Goal: Transaction & Acquisition: Purchase product/service

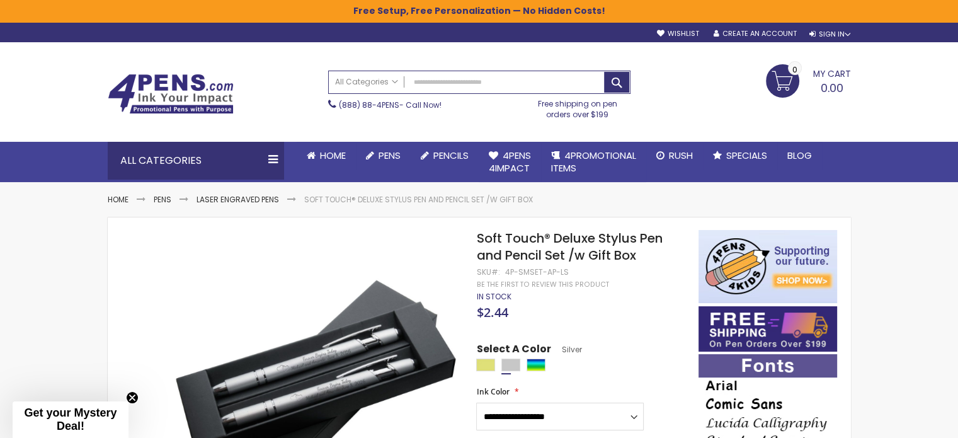
click at [464, 94] on div "Search All Categories All Categories Pens Plastic Pens Metal Pens Grip Pens Las…" at bounding box center [479, 94] width 302 height 61
click at [467, 85] on input "Search" at bounding box center [479, 82] width 301 height 22
paste input "**********"
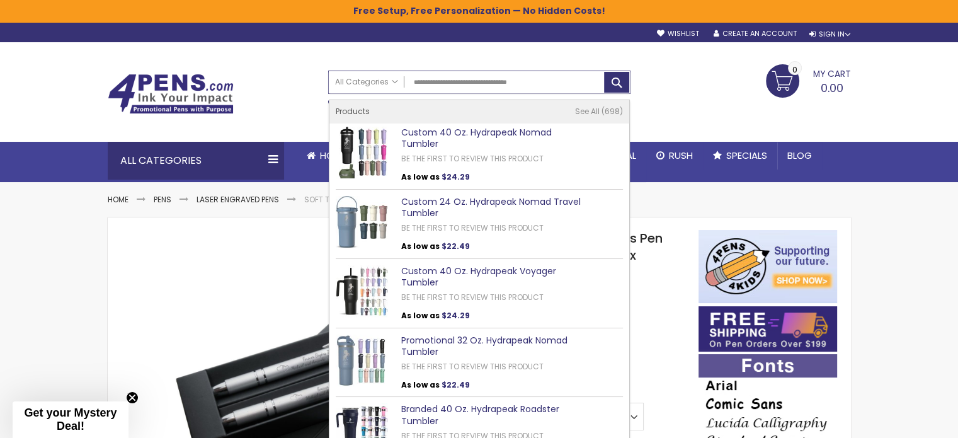
type input "**********"
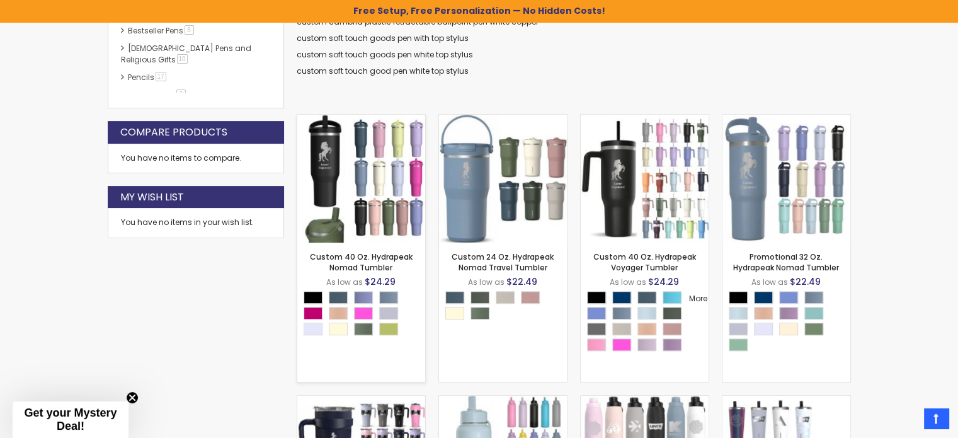
scroll to position [400, 0]
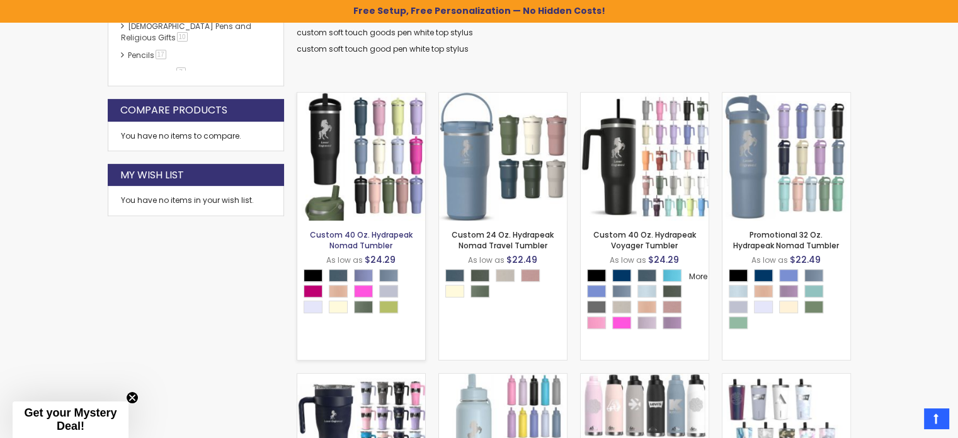
click at [353, 231] on link "Custom 40 Oz. Hydrapeak Nomad Tumbler" at bounding box center [361, 239] width 103 height 21
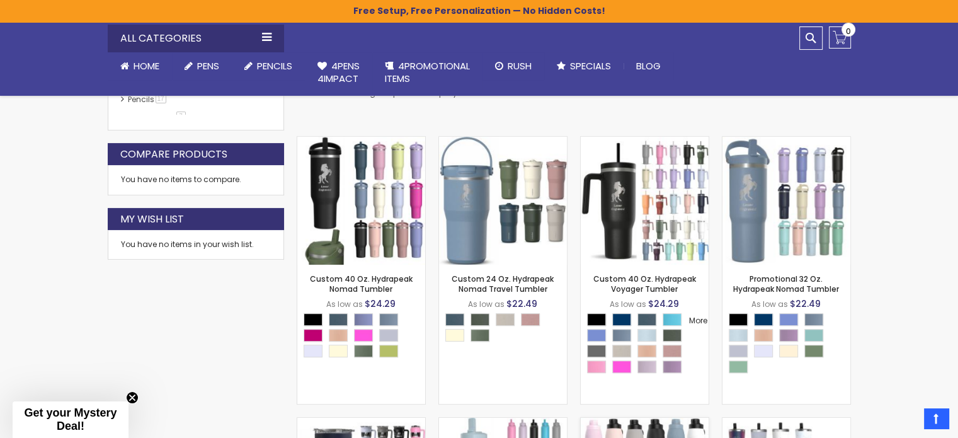
scroll to position [337, 0]
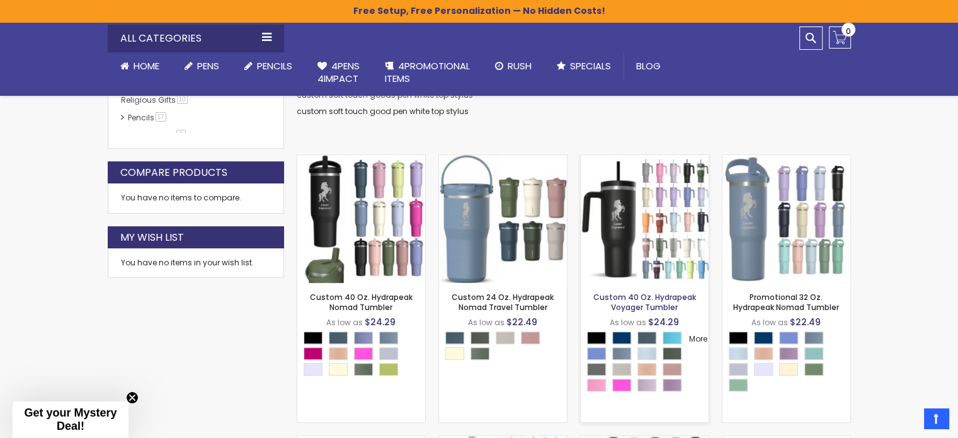
click at [642, 302] on link "Custom 40 Oz. Hydrapeak Voyager Tumbler" at bounding box center [644, 302] width 103 height 21
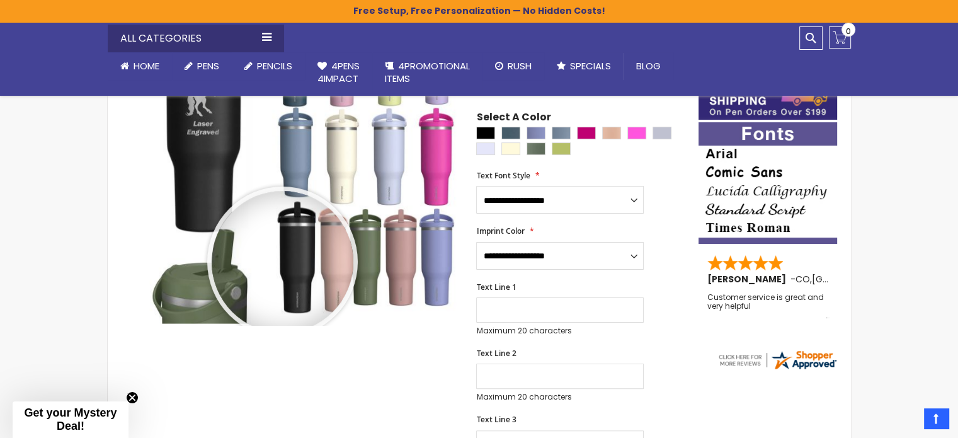
scroll to position [252, 0]
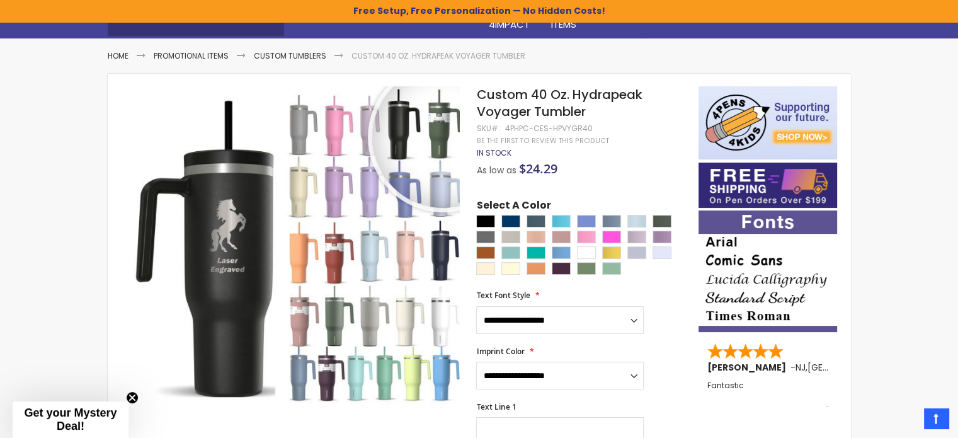
scroll to position [189, 0]
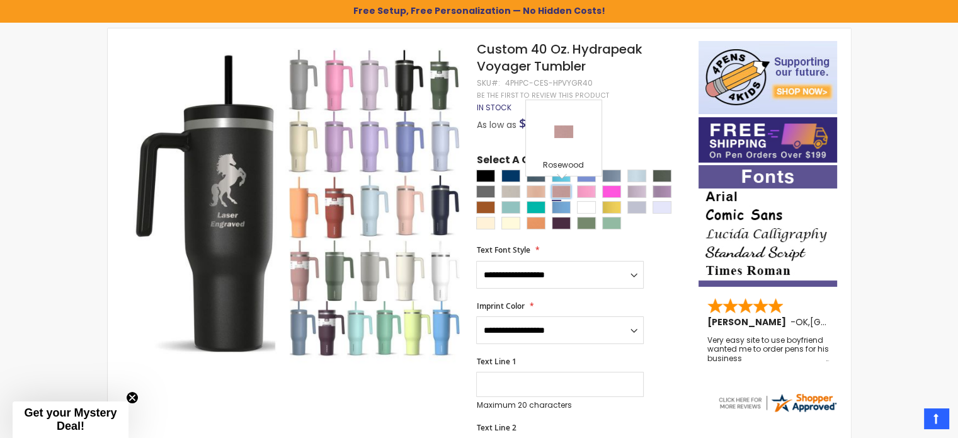
click at [562, 188] on div "Rosewood" at bounding box center [561, 191] width 19 height 13
type input "****"
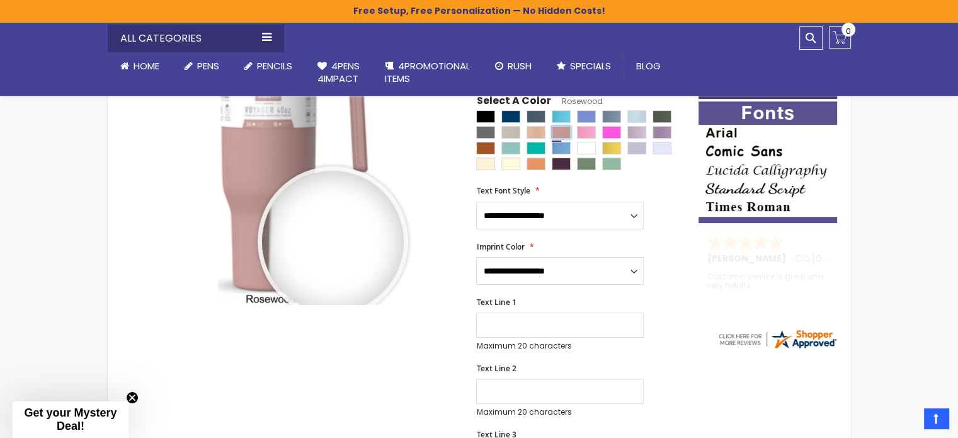
scroll to position [126, 0]
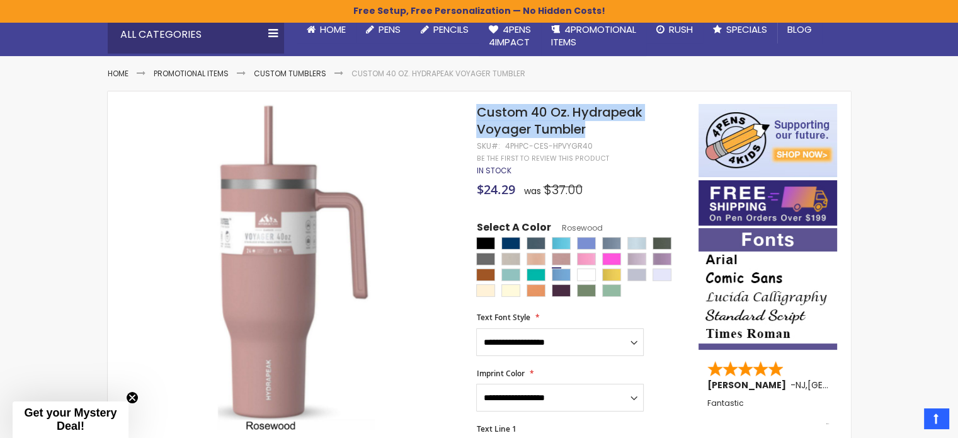
drag, startPoint x: 594, startPoint y: 128, endPoint x: 465, endPoint y: 112, distance: 130.1
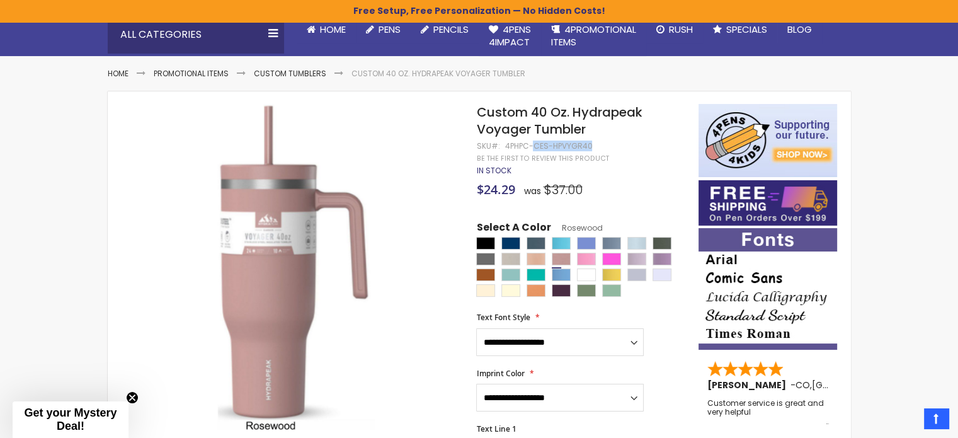
drag, startPoint x: 534, startPoint y: 146, endPoint x: 589, endPoint y: 147, distance: 55.4
click at [589, 147] on div "4PHPC-CES-HPVYGR40" at bounding box center [548, 146] width 88 height 10
drag, startPoint x: 594, startPoint y: 145, endPoint x: 557, endPoint y: 146, distance: 37.8
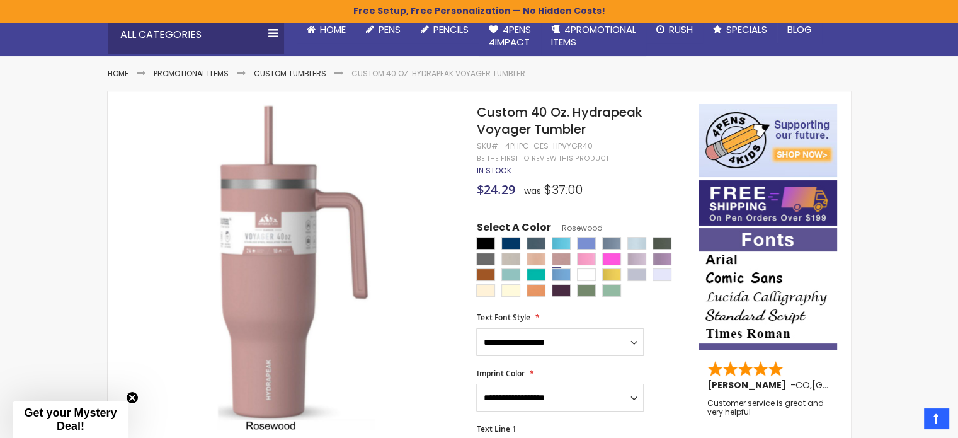
click at [670, 123] on h1 "Custom 40 Oz. Hydrapeak Voyager Tumbler" at bounding box center [580, 121] width 209 height 34
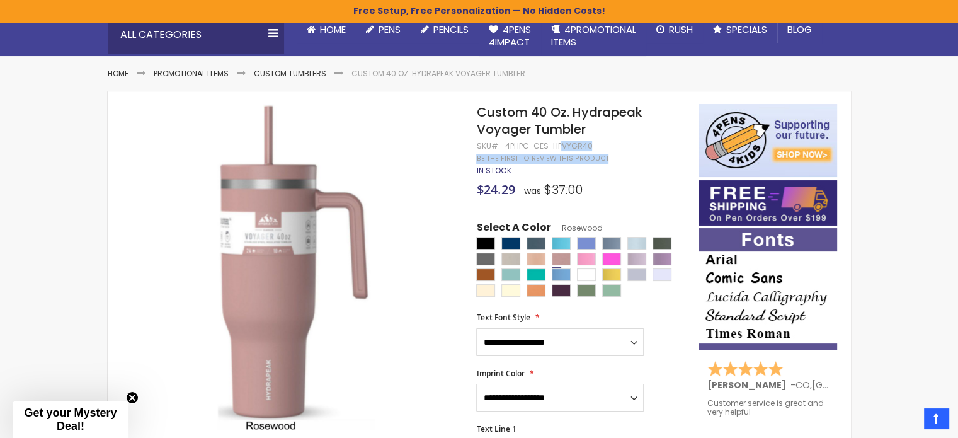
drag, startPoint x: 591, startPoint y: 142, endPoint x: 582, endPoint y: 144, distance: 9.0
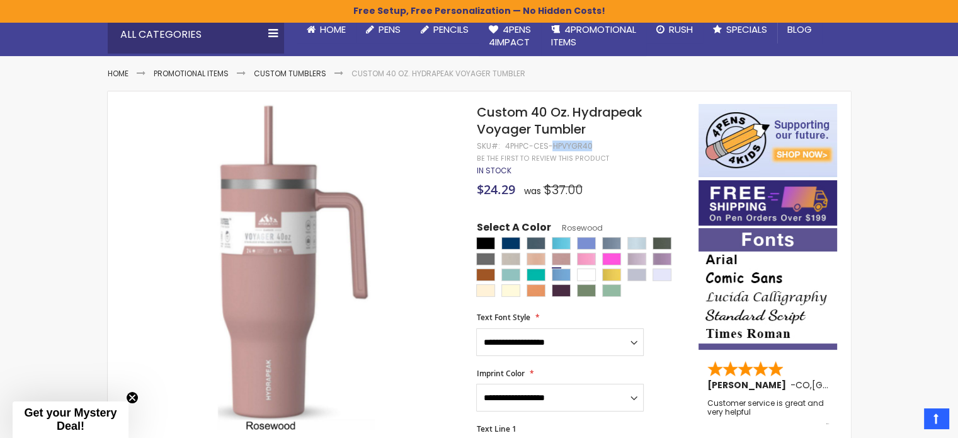
drag, startPoint x: 550, startPoint y: 145, endPoint x: 587, endPoint y: 142, distance: 37.3
click at [587, 142] on div "4PHPC-CES-HPVYGR40" at bounding box center [548, 146] width 88 height 10
copy div "HPVYGR40"
drag, startPoint x: 597, startPoint y: 144, endPoint x: 579, endPoint y: 145, distance: 18.3
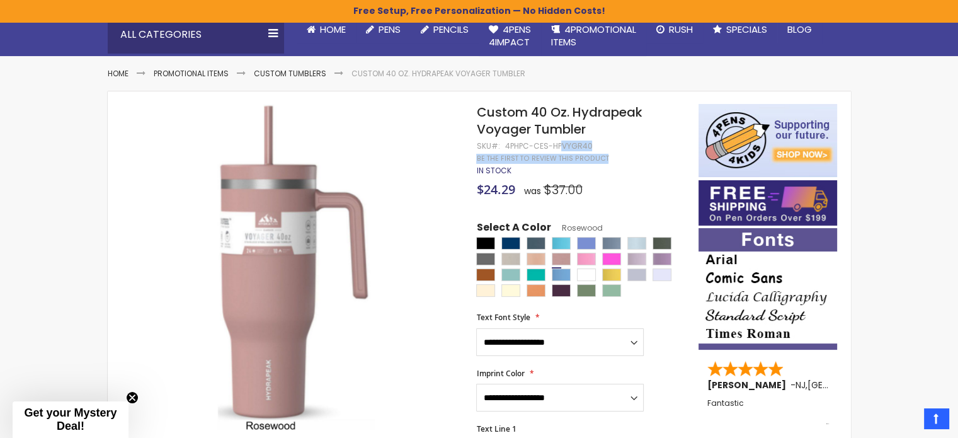
drag, startPoint x: 549, startPoint y: 145, endPoint x: 589, endPoint y: 145, distance: 40.3
click at [589, 145] on div "4PHPC-CES-HPVYGR40" at bounding box center [548, 146] width 88 height 10
copy div "HPVYGR40"
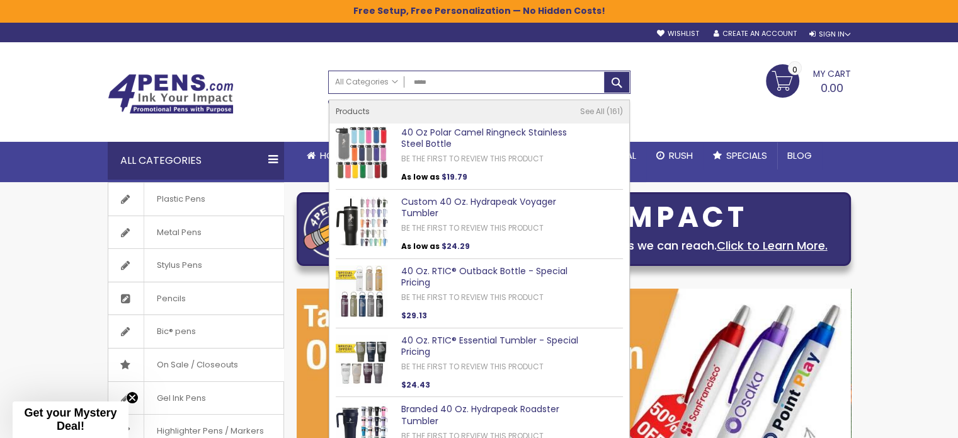
type input "*****"
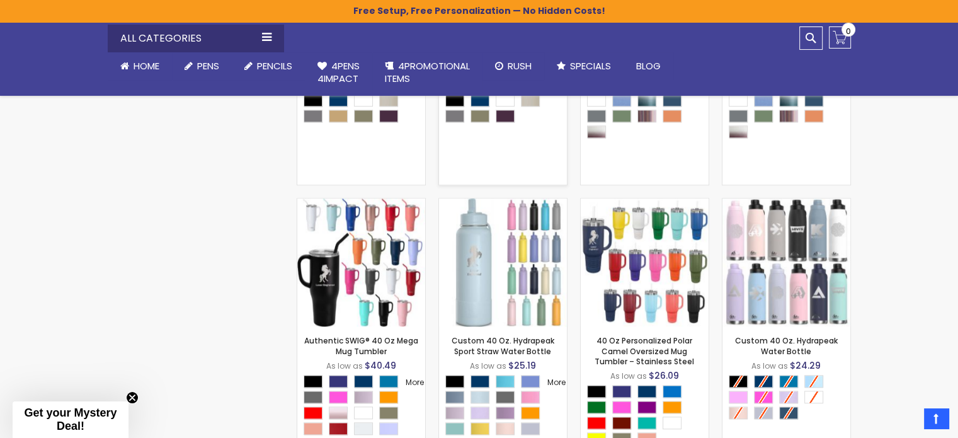
scroll to position [1092, 0]
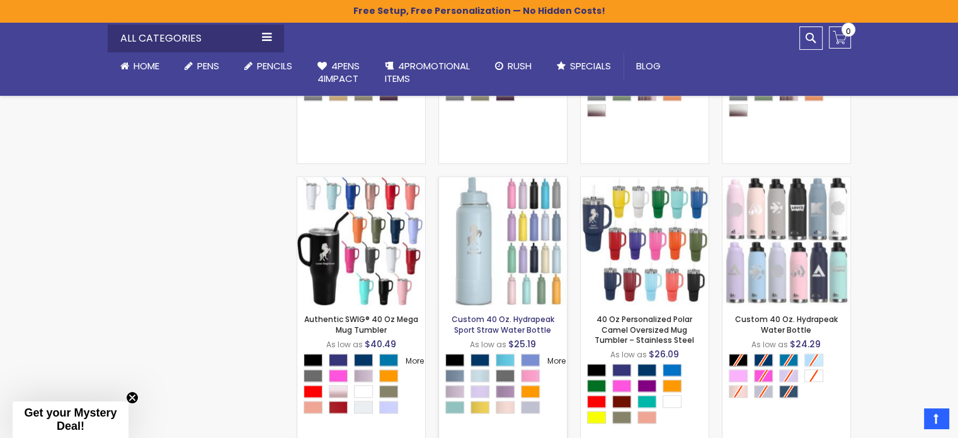
click at [497, 328] on link "Custom 40 Oz. Hydrapeak Sport Straw Water Bottle" at bounding box center [502, 324] width 103 height 21
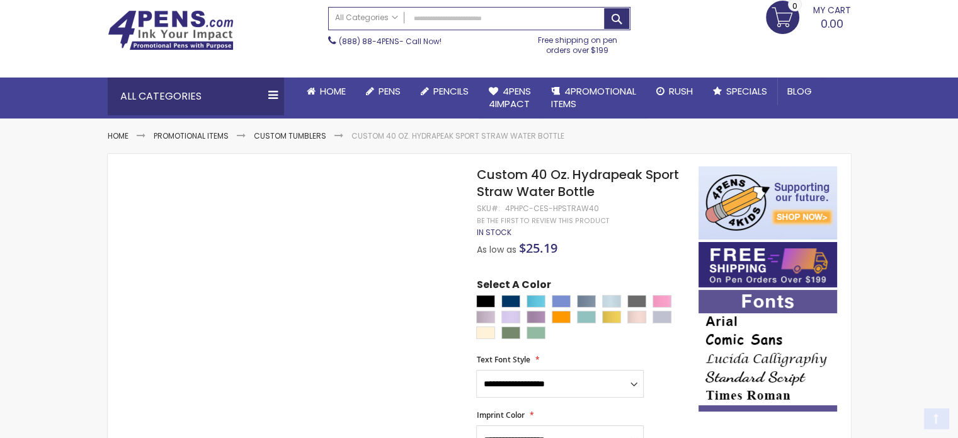
scroll to position [126, 0]
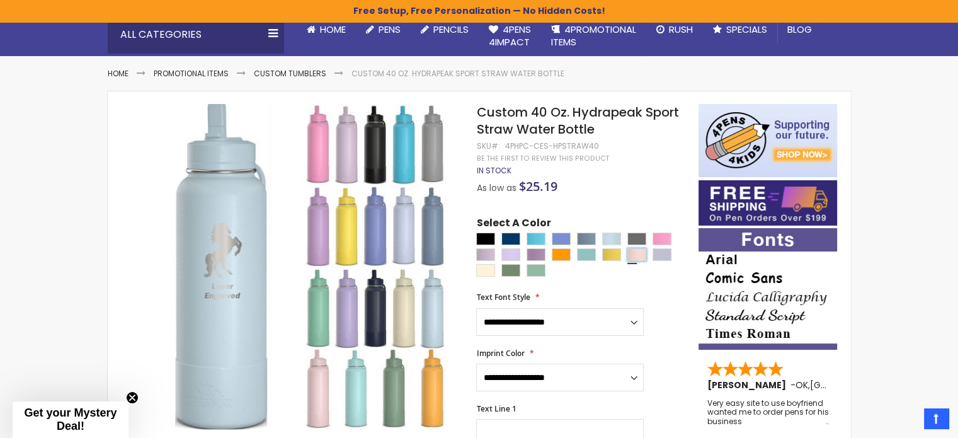
click at [639, 254] on div "Seashell" at bounding box center [636, 254] width 19 height 13
type input "****"
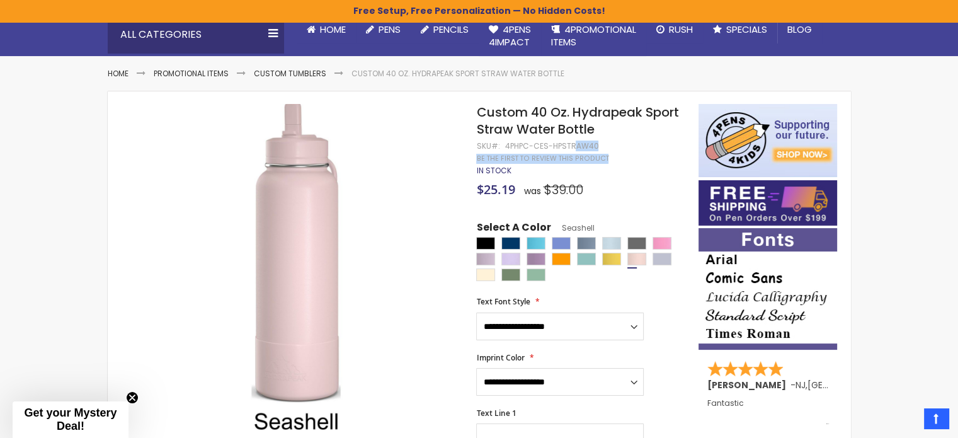
drag, startPoint x: 599, startPoint y: 145, endPoint x: 571, endPoint y: 145, distance: 28.3
click at [612, 137] on h1 "Custom 40 Oz. Hydrapeak Sport Straw Water Bottle" at bounding box center [580, 121] width 209 height 34
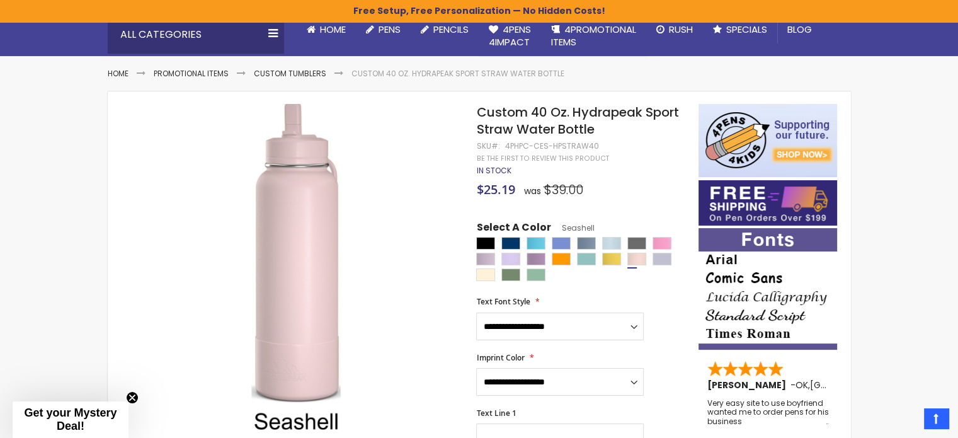
click at [553, 145] on div "4PHPC-CES-HPSTRAW40" at bounding box center [551, 146] width 94 height 10
drag, startPoint x: 552, startPoint y: 145, endPoint x: 594, endPoint y: 148, distance: 42.9
click at [594, 148] on div "4PHPC-CES-HPSTRAW40" at bounding box center [551, 146] width 94 height 10
copy div "HPSTRAW40"
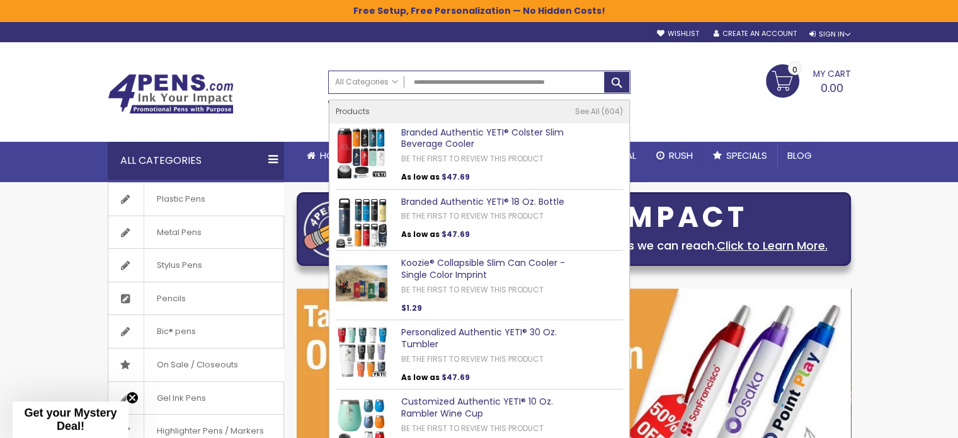
type input "**********"
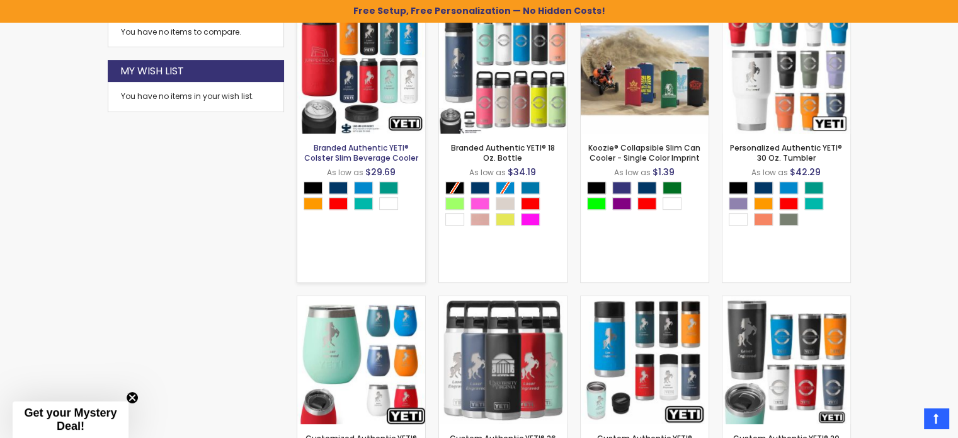
click at [360, 158] on link "Branded Authentic YETI® Colster Slim Beverage Cooler" at bounding box center [361, 152] width 114 height 21
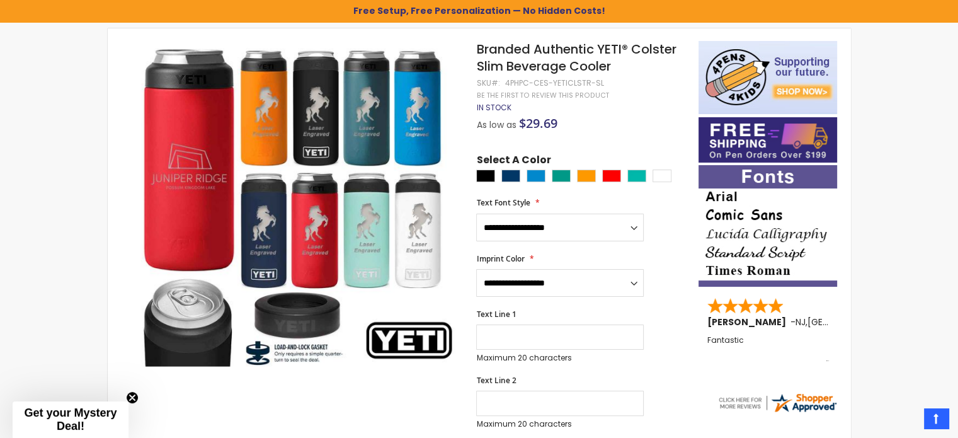
scroll to position [210, 0]
